Goal: Task Accomplishment & Management: Complete application form

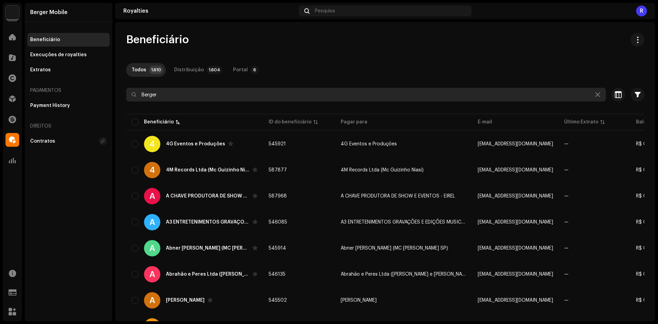
click at [166, 97] on input "Berger" at bounding box center [366, 95] width 480 height 14
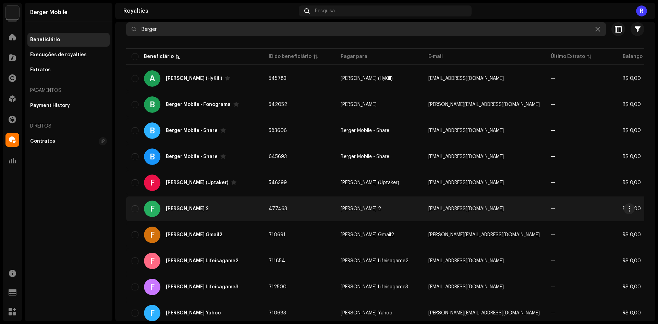
scroll to position [69, 0]
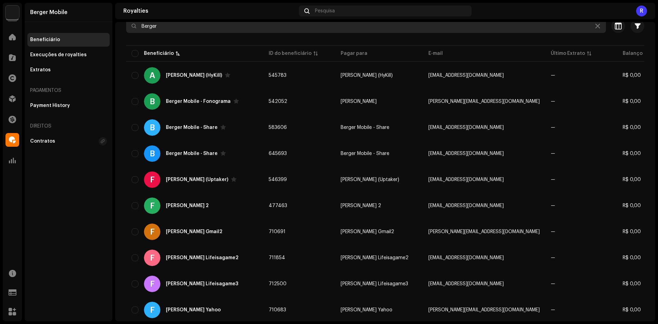
type input "Berger"
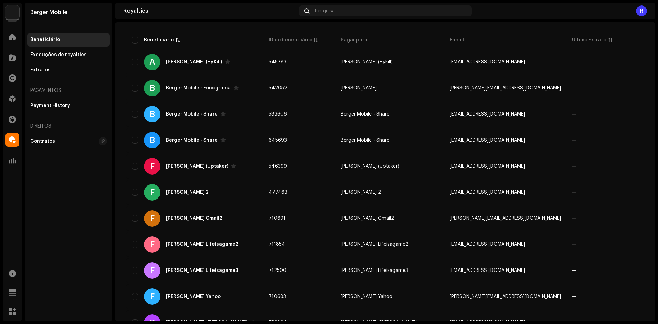
scroll to position [0, 0]
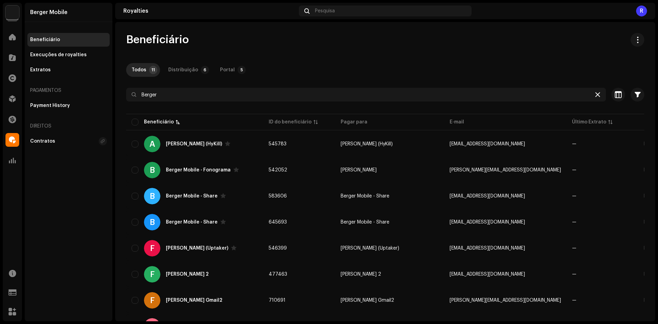
click at [595, 96] on icon at bounding box center [597, 94] width 5 height 5
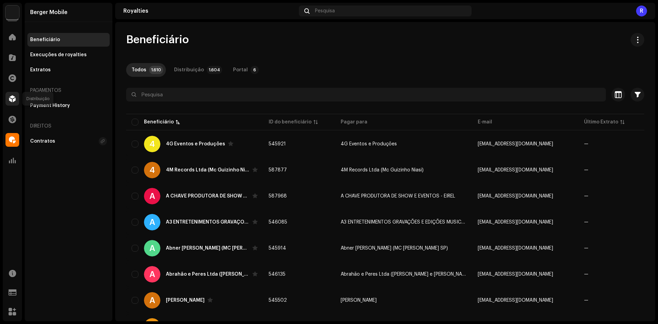
click at [11, 96] on span at bounding box center [12, 98] width 7 height 5
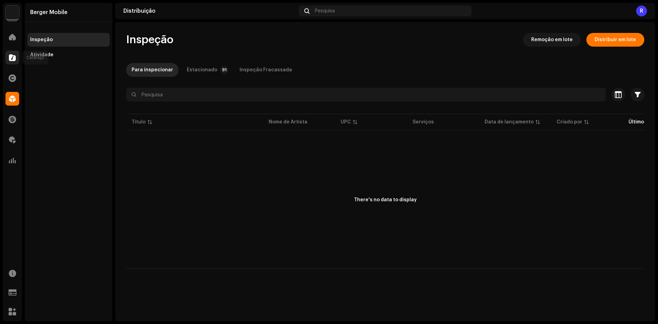
click at [12, 62] on div at bounding box center [12, 58] width 14 height 14
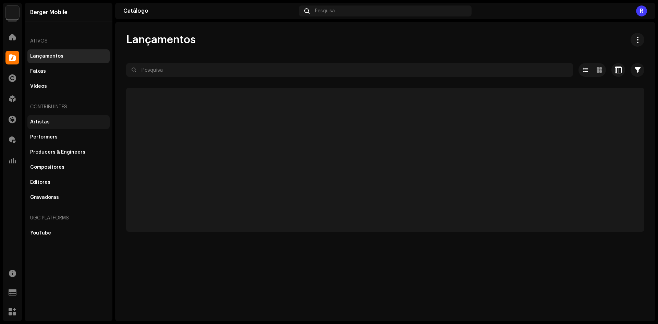
click at [55, 121] on div "Artistas" at bounding box center [68, 121] width 77 height 5
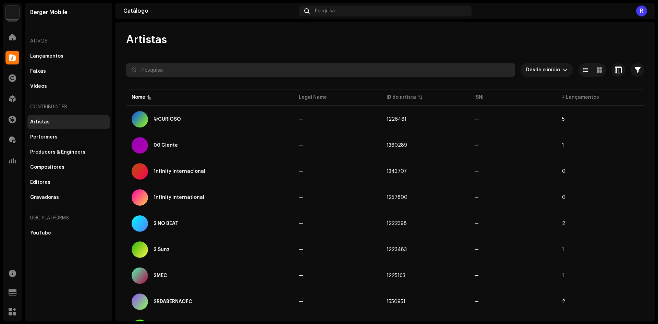
click at [156, 64] on input "text" at bounding box center [320, 70] width 389 height 14
type input "Berger Mobile"
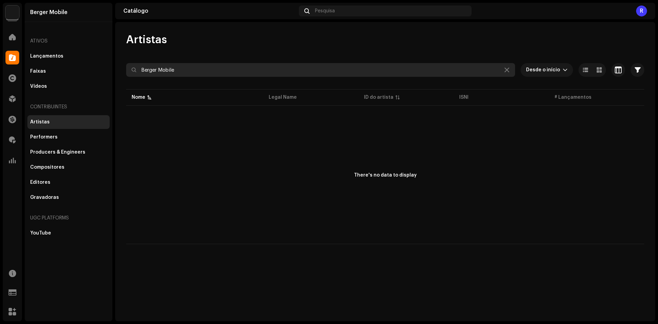
click at [184, 76] on input "Berger Mobile" at bounding box center [320, 70] width 389 height 14
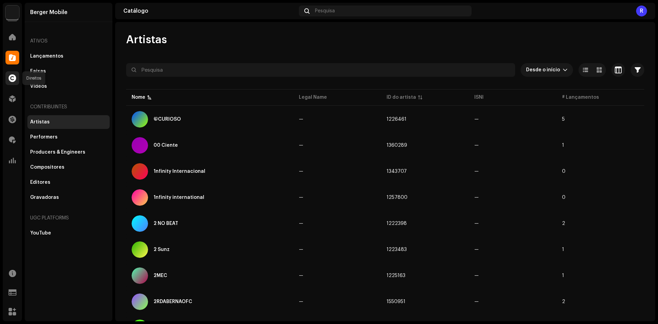
click at [9, 78] on span at bounding box center [13, 77] width 8 height 5
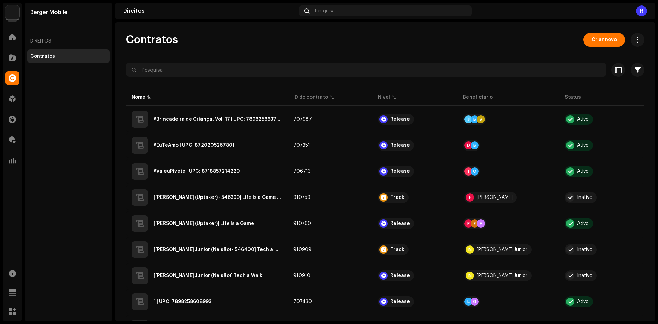
click at [599, 33] on div "Contratos Criar novo Selecionado 0 Selecionar todos Opções Filtros Nível do Con…" at bounding box center [385, 171] width 540 height 299
click at [597, 37] on span "Criar novo" at bounding box center [603, 40] width 25 height 14
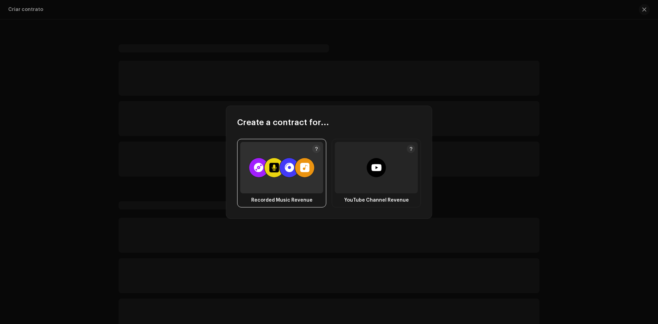
click at [290, 183] on div at bounding box center [281, 167] width 83 height 51
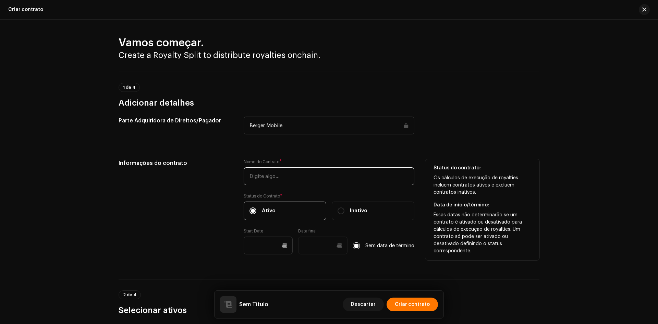
click at [278, 179] on input "text" at bounding box center [329, 176] width 171 height 18
paste input "Desbloqueia Aí"
click at [334, 181] on input "Desbloqueia Aí | UPC:" at bounding box center [329, 176] width 171 height 18
paste input "7898258659360"
type input "Desbloqueia Aí | UPC: 7898258659360"
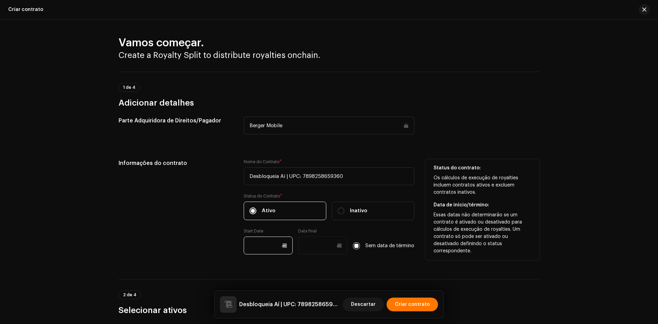
click at [261, 239] on input "text" at bounding box center [268, 245] width 49 height 18
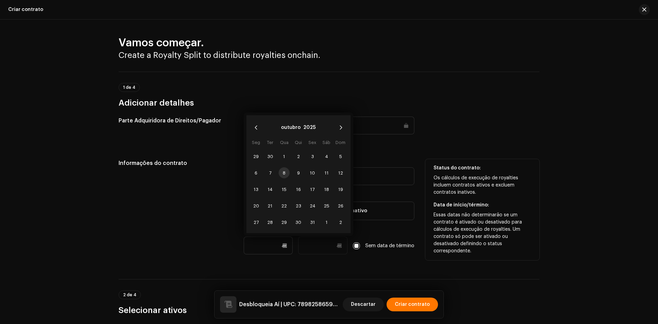
click at [282, 173] on span "8" at bounding box center [283, 172] width 11 height 11
type input "[DATE]"
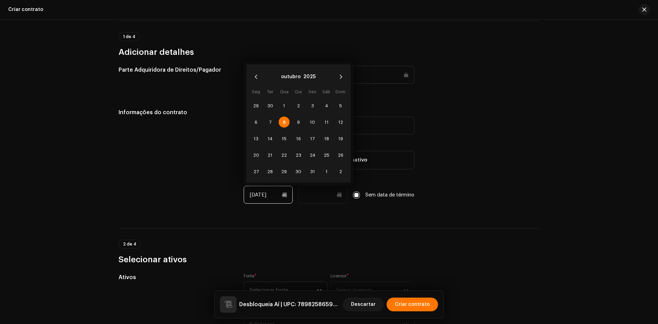
scroll to position [103, 0]
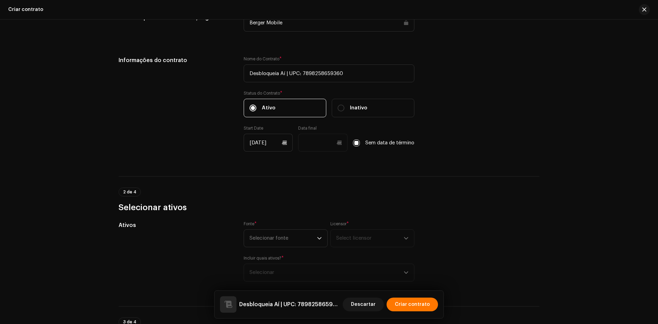
click at [276, 228] on div "Fonte * Selecionar fonte" at bounding box center [286, 234] width 84 height 26
click at [271, 242] on span "Selecionar fonte" at bounding box center [282, 238] width 67 height 17
click at [268, 257] on li "Artista" at bounding box center [286, 257] width 78 height 14
click at [356, 238] on span "Select licensor" at bounding box center [353, 237] width 35 height 5
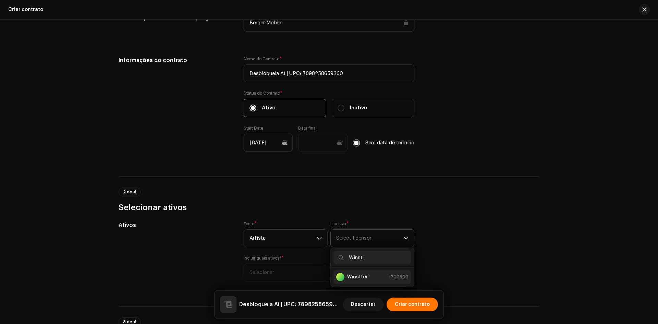
type input "Winst"
click at [358, 277] on strong "Winstter" at bounding box center [357, 276] width 21 height 7
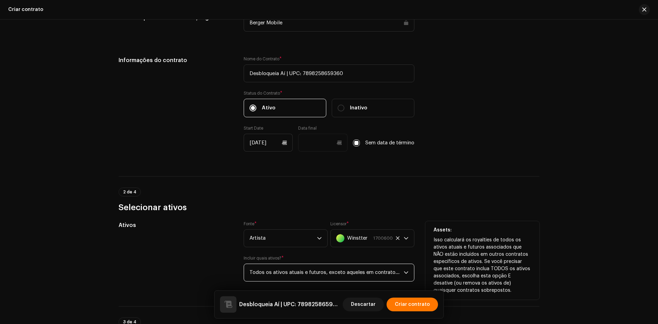
click at [304, 275] on span "Todos os ativos atuais e futuros, exceto aqueles em contratos específicos de at…" at bounding box center [326, 272] width 154 height 17
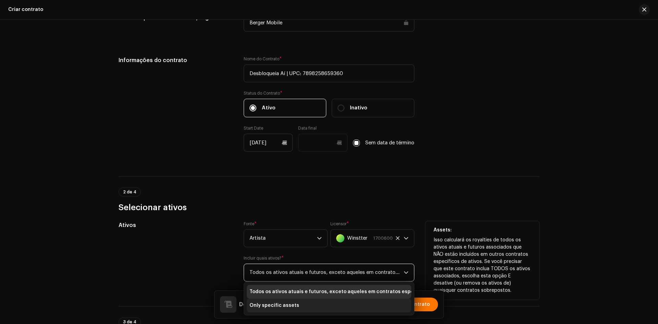
click at [249, 305] on span "Only specific assets" at bounding box center [274, 305] width 50 height 7
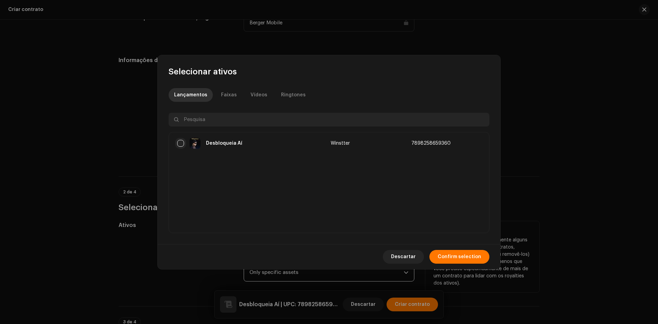
click at [179, 142] on input "checkbox" at bounding box center [180, 143] width 7 height 7
checkbox input "true"
click at [445, 262] on span "Confirm selection" at bounding box center [459, 257] width 44 height 14
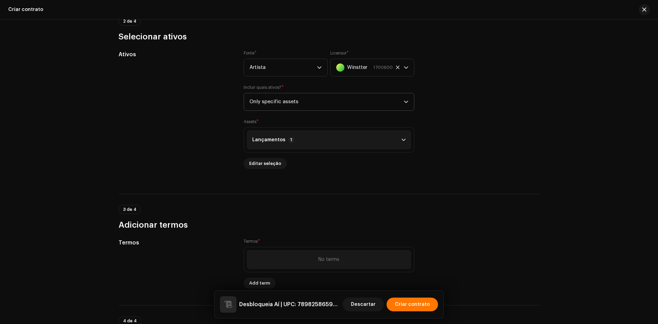
scroll to position [274, 0]
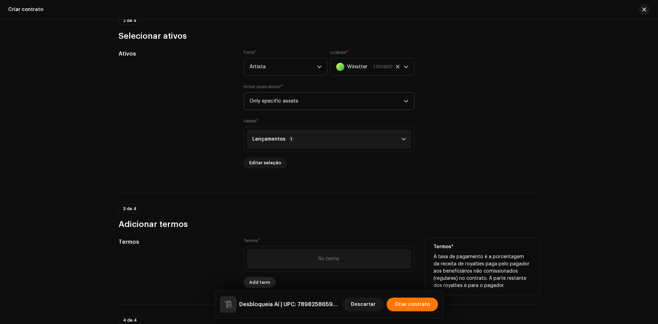
click at [259, 283] on span "Add term" at bounding box center [259, 282] width 21 height 14
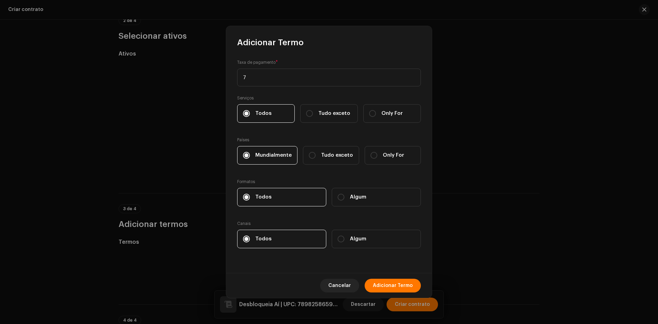
type input "75"
click at [384, 282] on span "Adicionar Termo" at bounding box center [393, 285] width 40 height 14
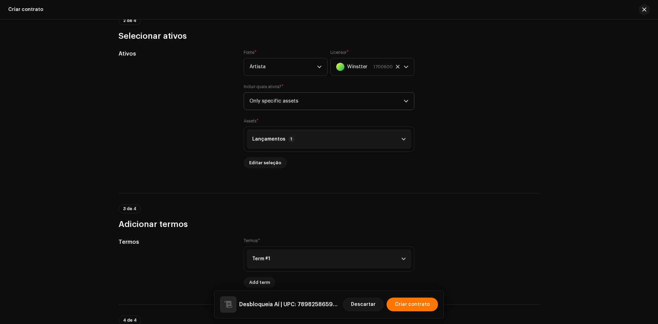
scroll to position [411, 0]
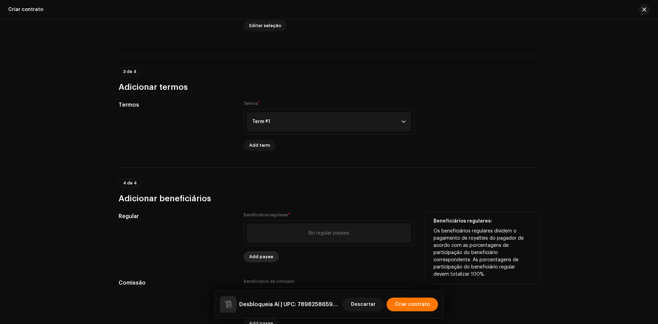
click at [258, 256] on span "Add payee" at bounding box center [261, 257] width 24 height 14
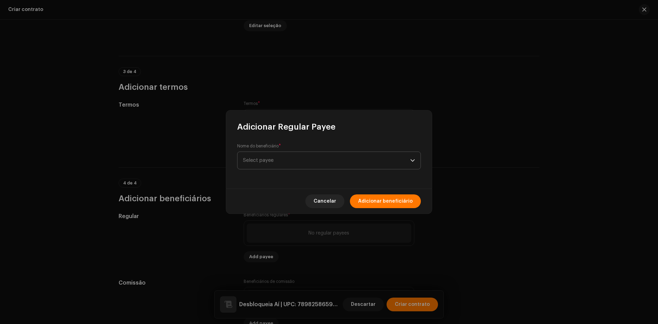
click at [265, 161] on span "Select payee" at bounding box center [258, 160] width 30 height 5
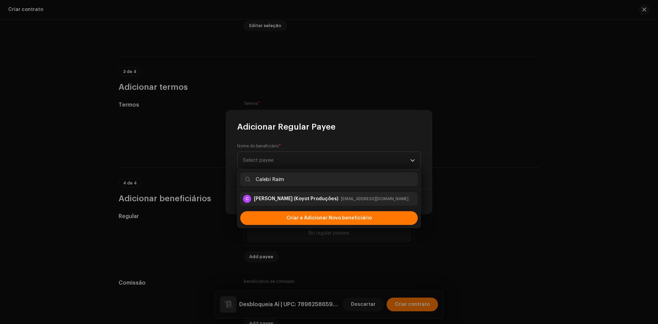
type input "Calebi Raim"
click at [313, 197] on div "[PERSON_NAME] (Koyot Produções)" at bounding box center [296, 198] width 84 height 7
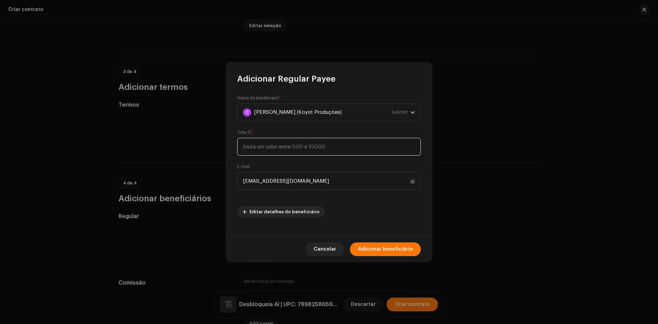
click at [248, 147] on input at bounding box center [329, 147] width 184 height 18
type input "50"
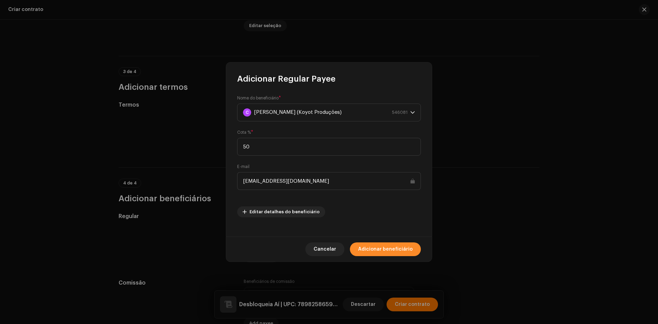
click at [390, 243] on span "Adicionar beneficiário" at bounding box center [385, 249] width 54 height 14
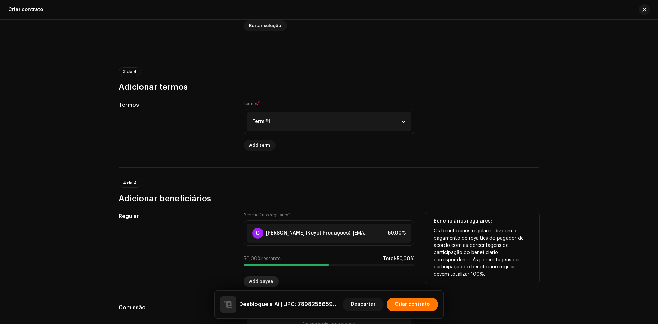
click at [274, 280] on button "Add payee" at bounding box center [261, 281] width 35 height 11
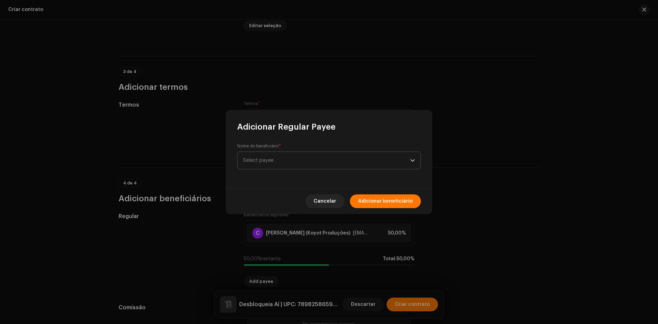
click at [269, 167] on span "Select payee" at bounding box center [326, 160] width 167 height 17
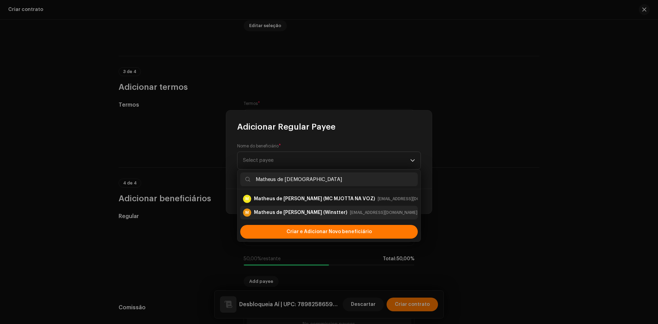
type input "Matheus de [DEMOGRAPHIC_DATA]"
click at [286, 213] on div "Matheus de [PERSON_NAME] (Winstter)" at bounding box center [300, 212] width 93 height 7
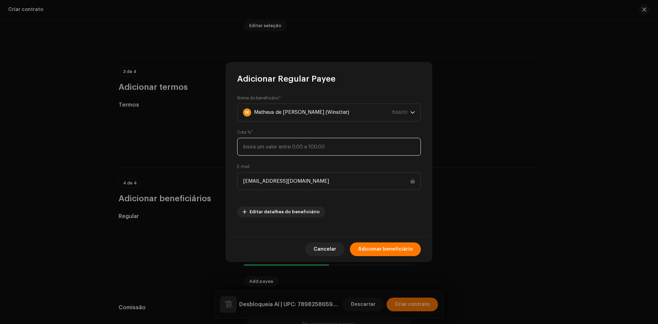
click at [260, 151] on input at bounding box center [329, 147] width 184 height 18
type input "50"
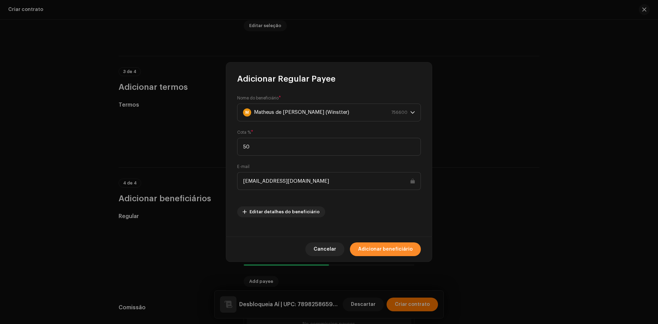
click at [382, 250] on span "Adicionar beneficiário" at bounding box center [385, 249] width 54 height 14
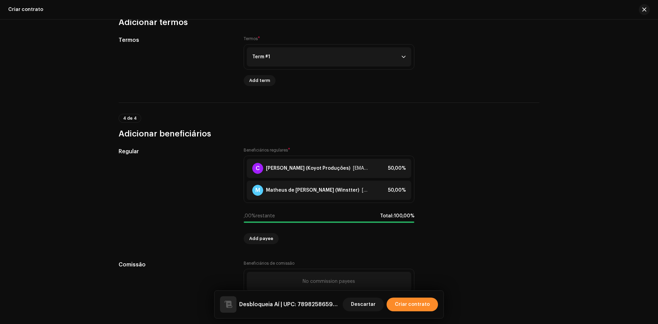
scroll to position [511, 0]
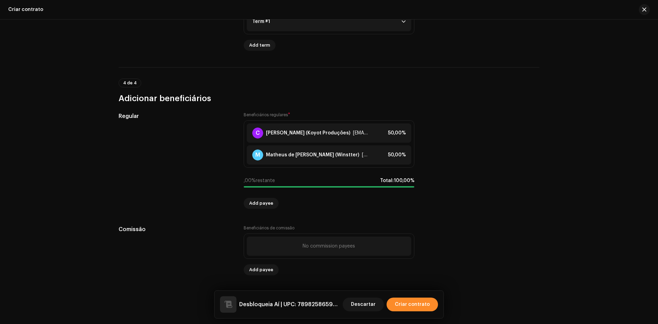
click at [424, 307] on span "Criar contrato" at bounding box center [412, 304] width 35 height 14
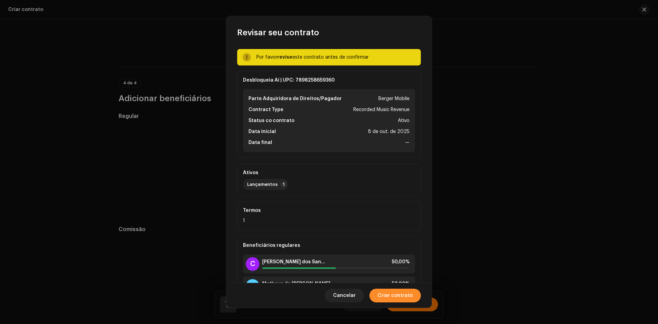
click at [400, 300] on span "Criar contrato" at bounding box center [394, 295] width 35 height 14
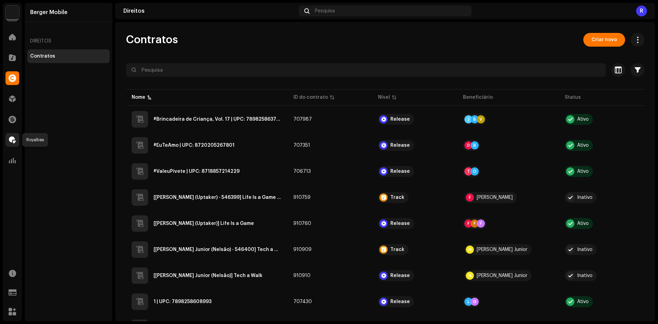
click at [9, 142] on span at bounding box center [12, 139] width 7 height 5
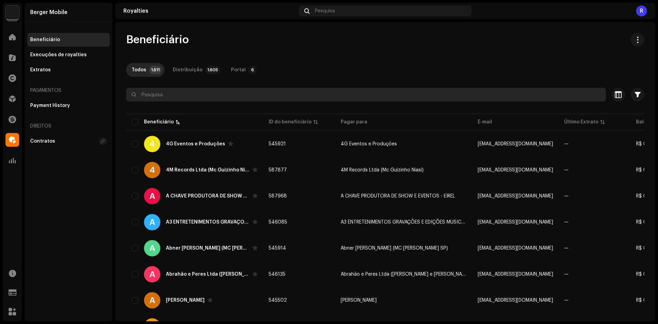
click at [153, 101] on input "text" at bounding box center [366, 95] width 480 height 14
paste input "Matheus de Jesus Lopes Santos"
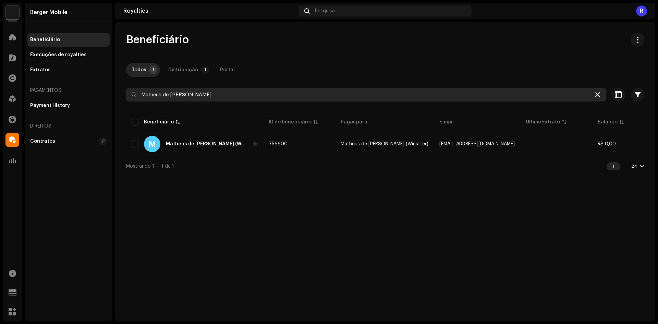
type input "Matheus de Jesus Lopes Santos"
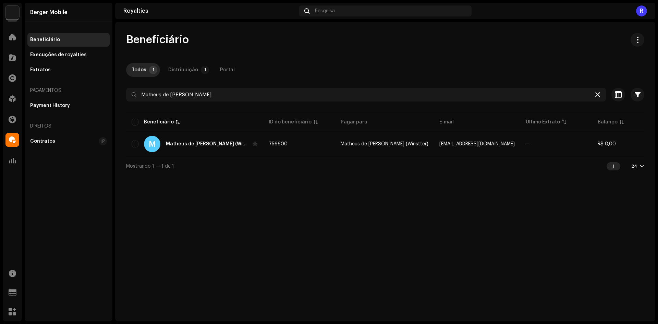
click at [596, 96] on icon at bounding box center [597, 94] width 5 height 5
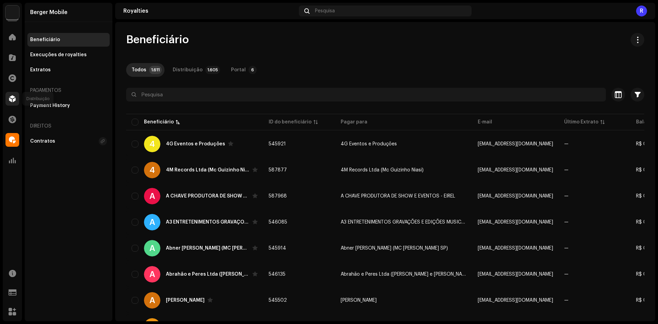
click at [12, 96] on span at bounding box center [12, 98] width 7 height 5
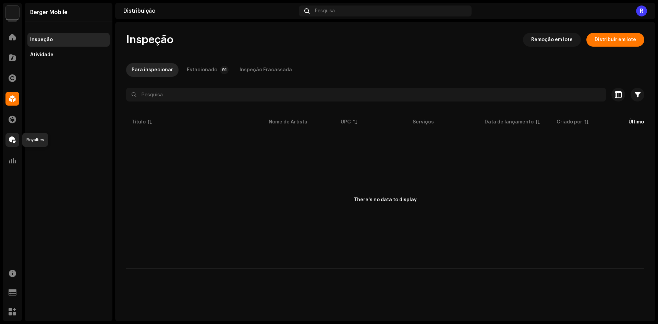
click at [15, 136] on div at bounding box center [12, 140] width 14 height 14
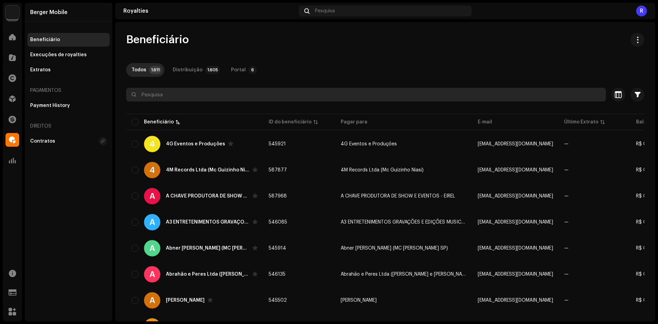
click at [168, 90] on input "text" at bounding box center [366, 95] width 480 height 14
paste input "Yuki Yohan Correia Prado (Ukilean)"
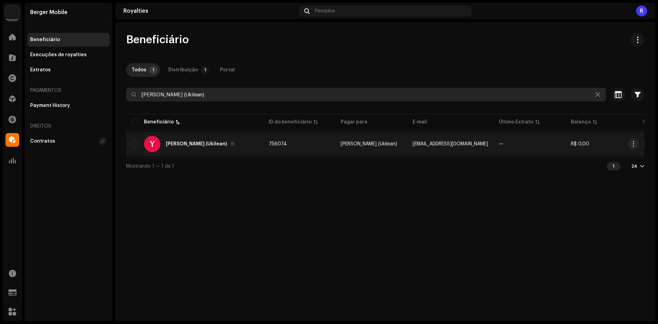
type input "Yuki Yohan Correia Prado (Ukilean)"
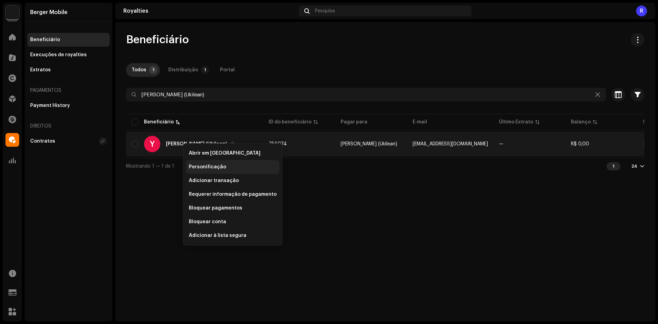
click at [197, 168] on span "Personificação" at bounding box center [207, 166] width 37 height 5
